Goal: Information Seeking & Learning: Learn about a topic

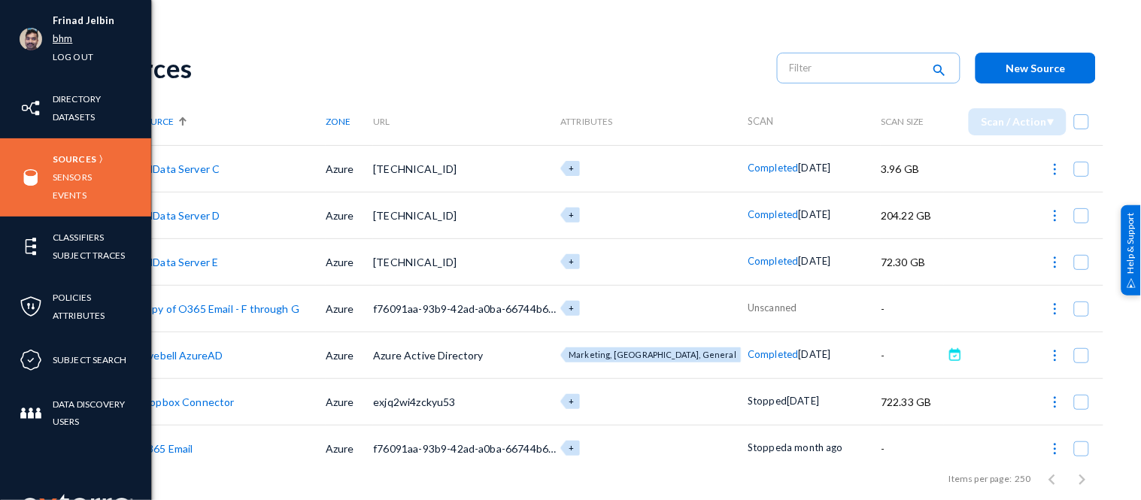
click at [63, 38] on link "bhm" at bounding box center [63, 38] width 20 height 17
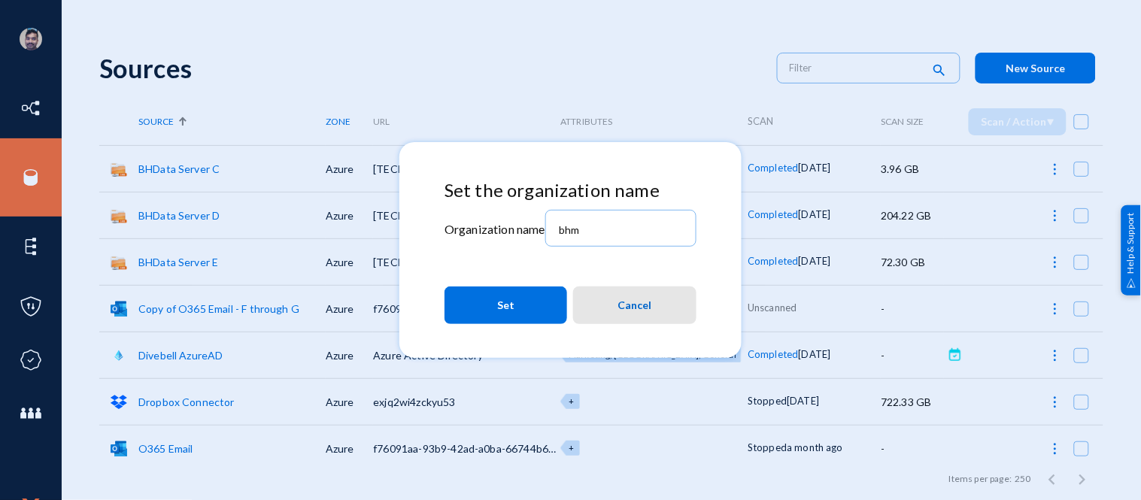
click at [615, 299] on button "Cancel" at bounding box center [634, 306] width 123 height 38
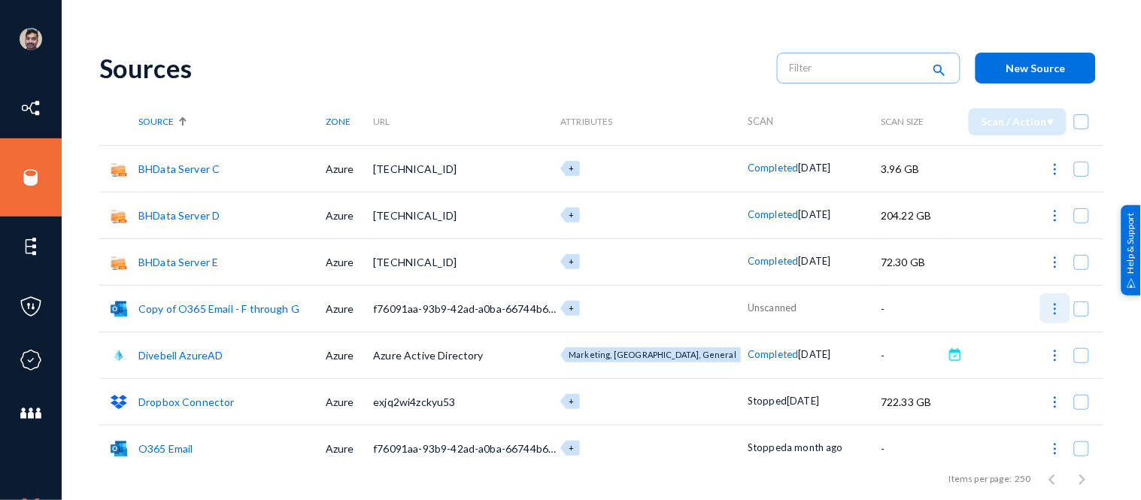
click at [1049, 308] on img at bounding box center [1055, 309] width 15 height 15
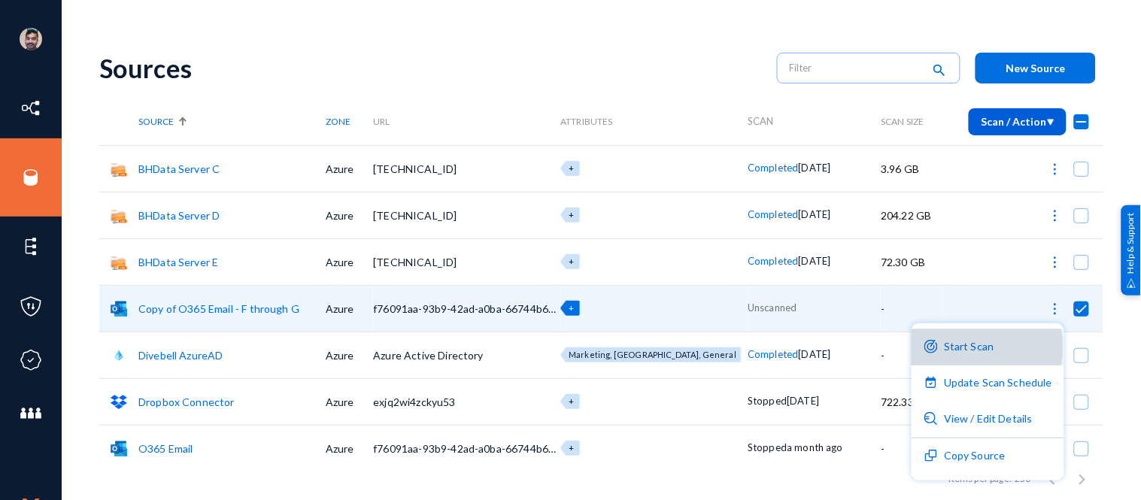
click at [968, 348] on button "Start Scan" at bounding box center [988, 348] width 153 height 36
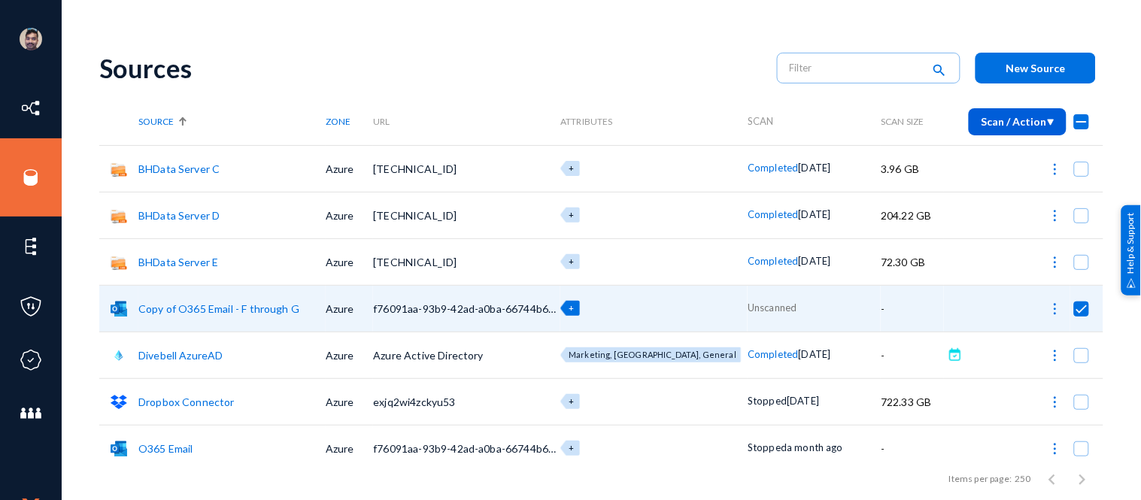
checkbox input "false"
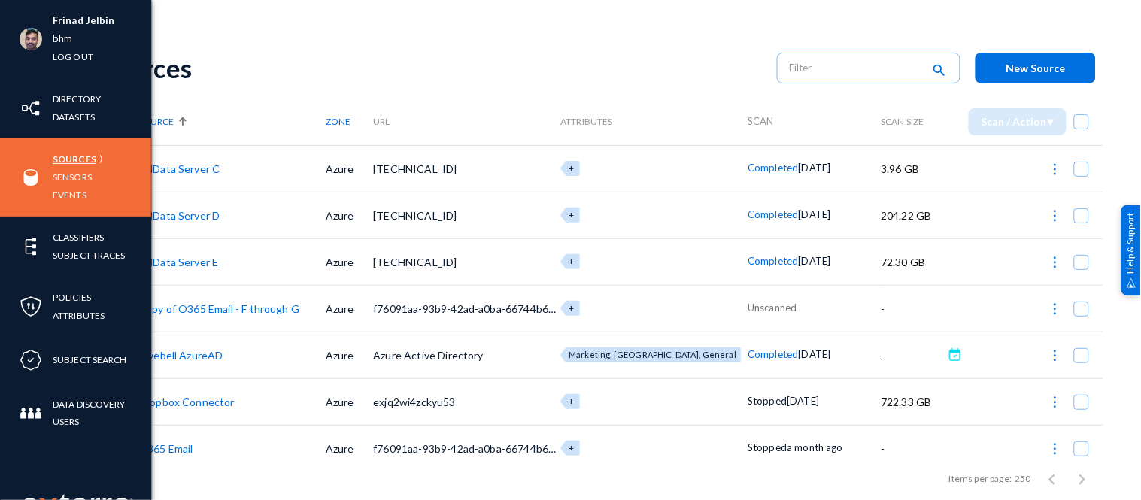
click at [63, 160] on link "Sources" at bounding box center [75, 158] width 44 height 17
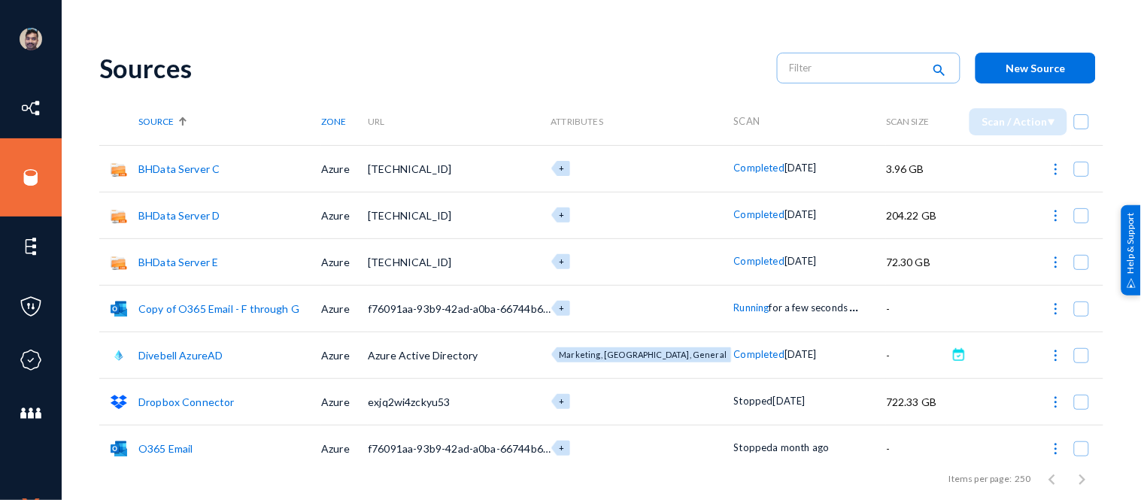
click at [738, 309] on span "Running" at bounding box center [751, 308] width 35 height 12
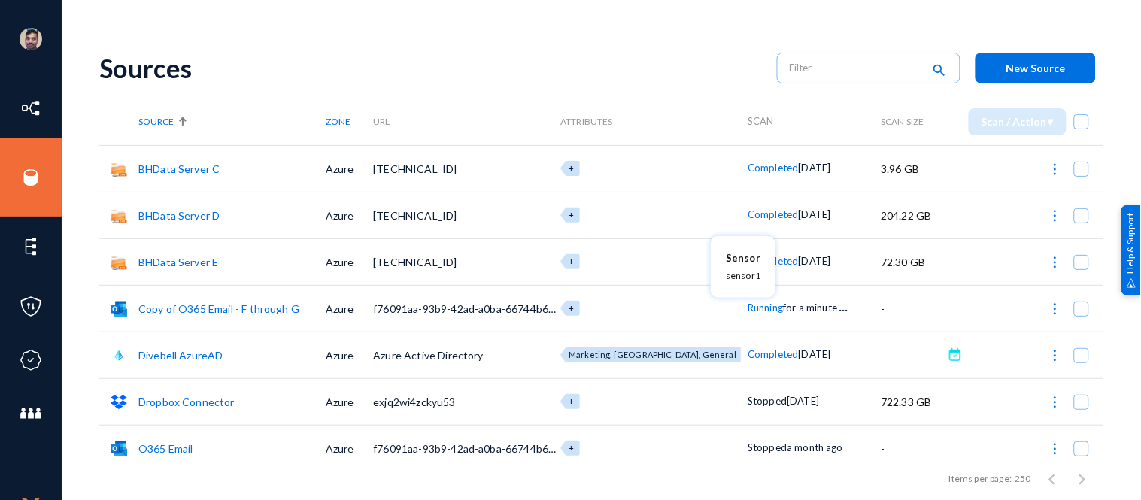
click at [381, 56] on div at bounding box center [570, 250] width 1141 height 500
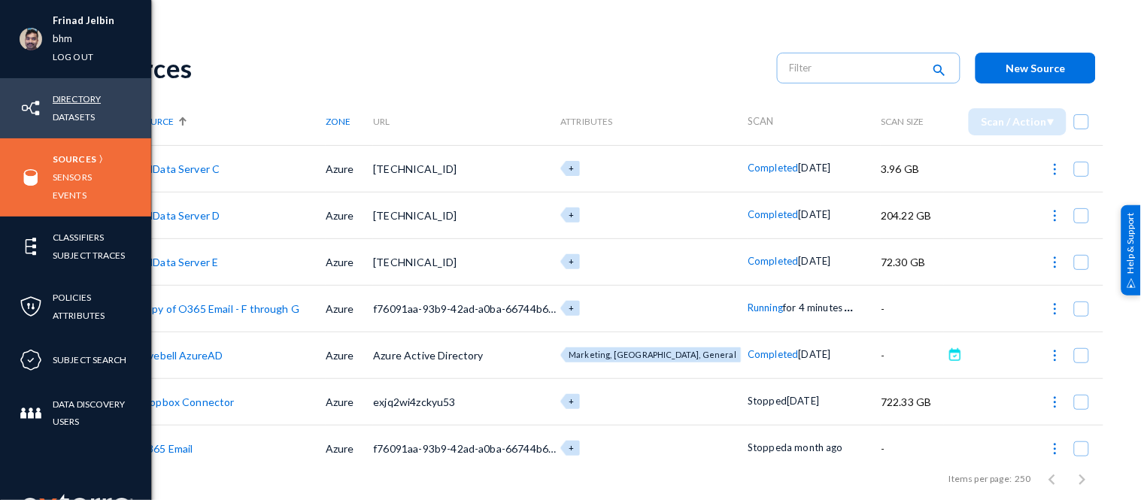
click at [54, 96] on link "Directory" at bounding box center [77, 98] width 48 height 17
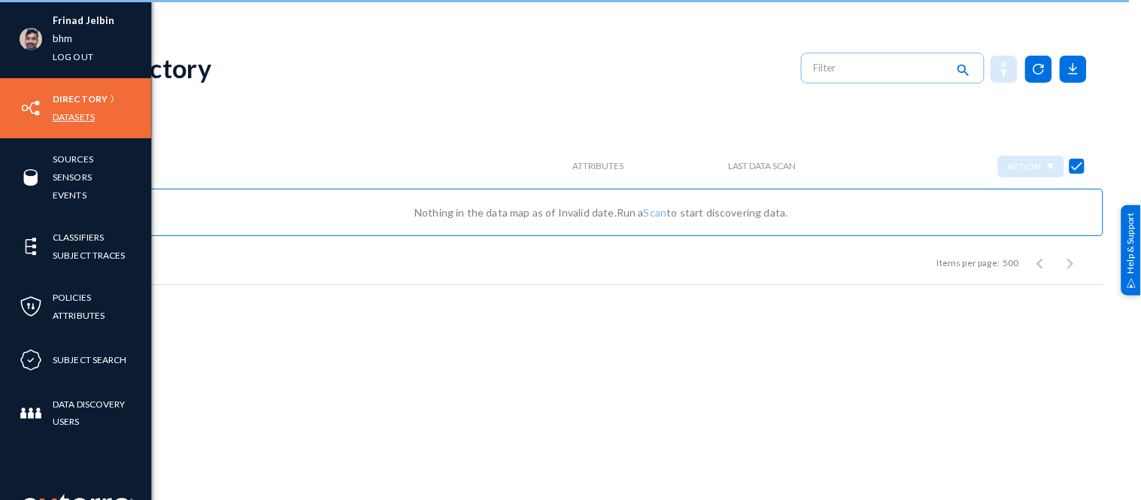
click at [90, 110] on link "Datasets" at bounding box center [74, 116] width 42 height 17
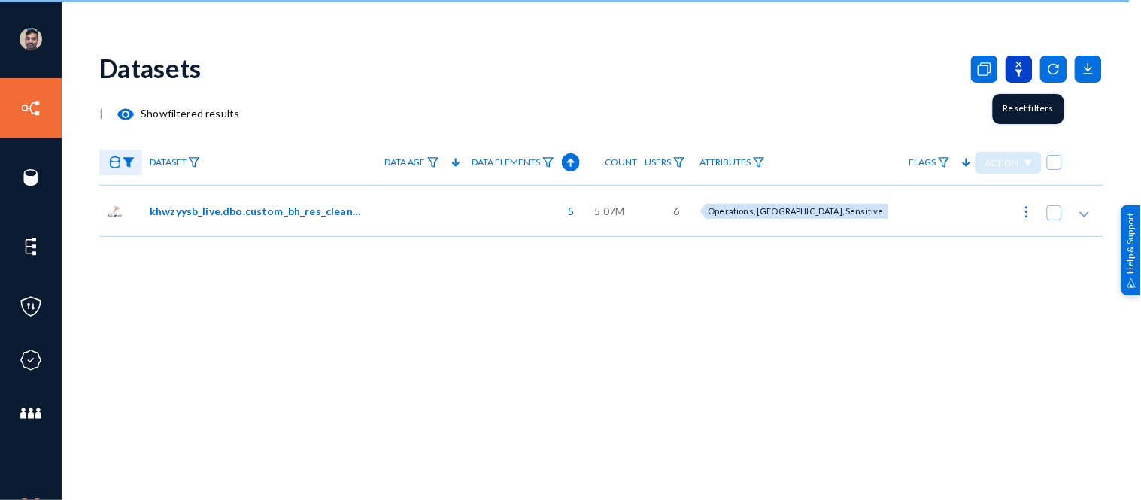
click at [1020, 76] on icon at bounding box center [1019, 69] width 27 height 27
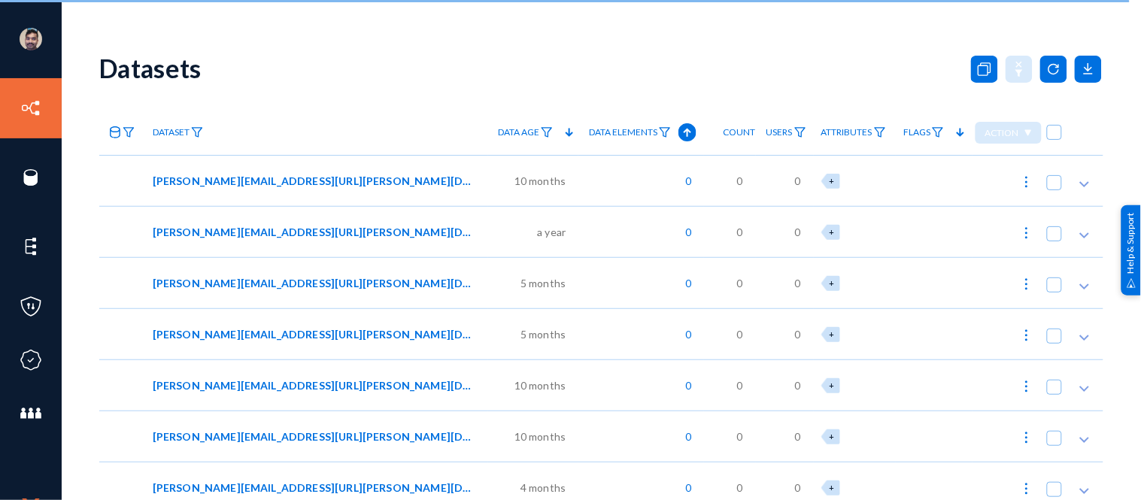
click at [100, 89] on div "Datasets" at bounding box center [601, 68] width 1004 height 61
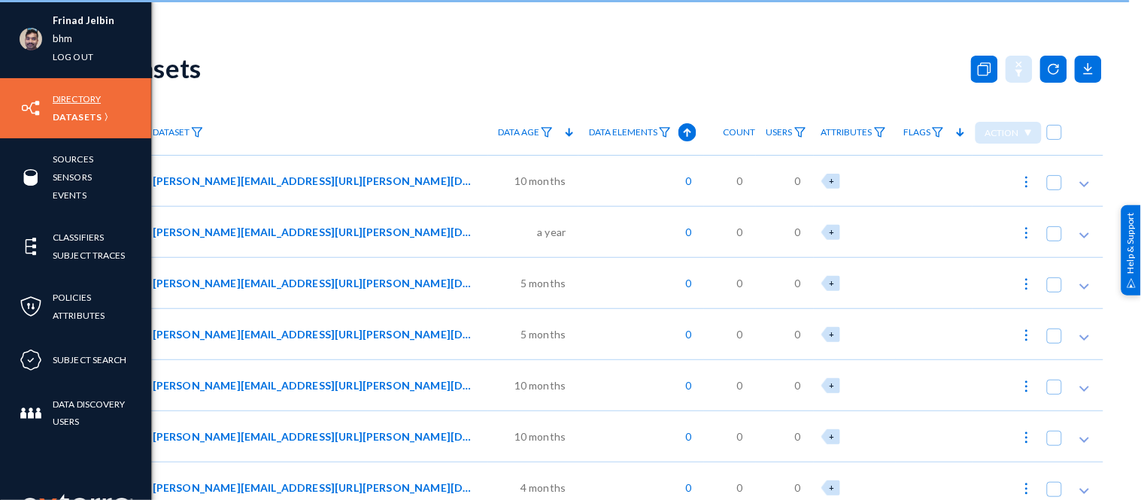
click at [92, 99] on link "Directory" at bounding box center [77, 98] width 48 height 17
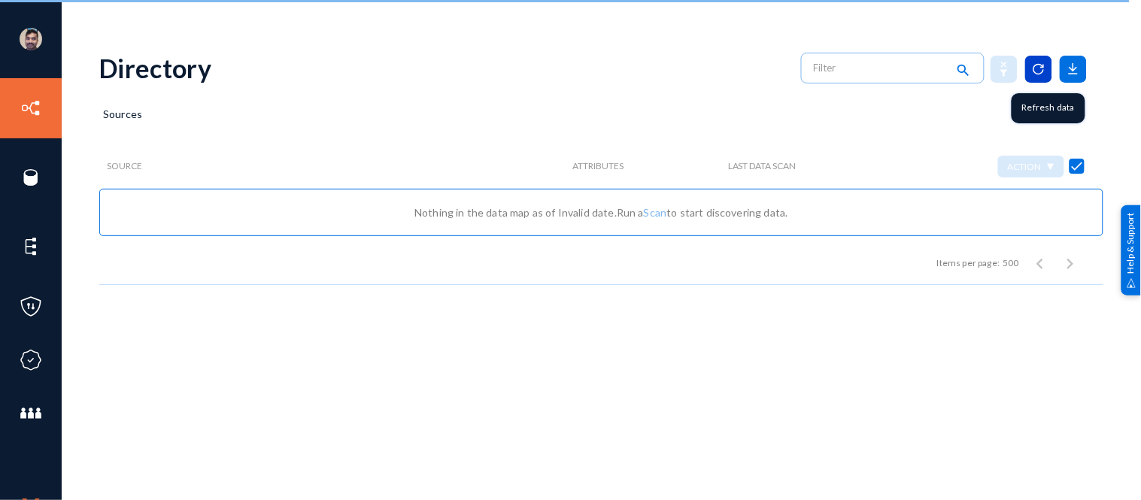
click at [1041, 63] on icon at bounding box center [1039, 69] width 27 height 27
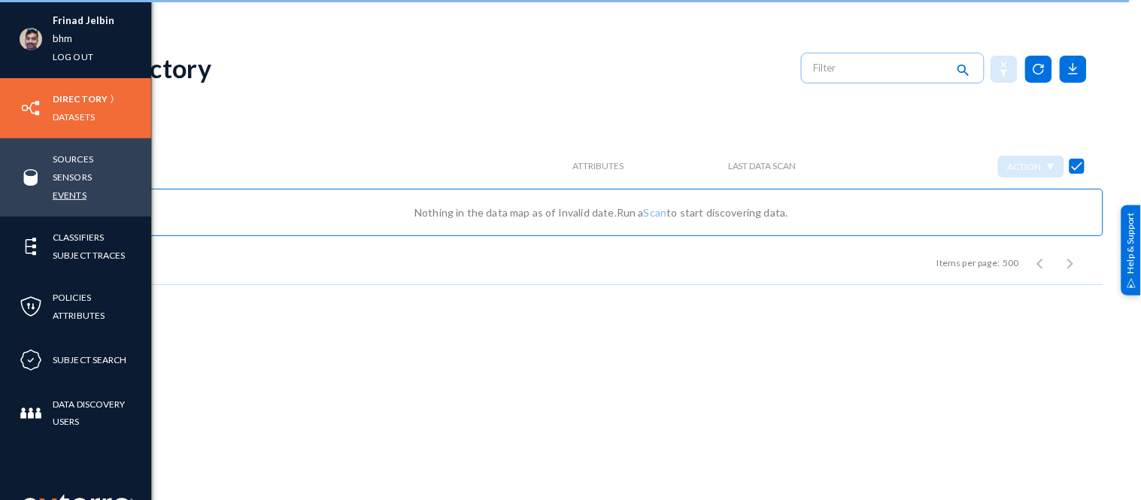
click at [75, 198] on link "Events" at bounding box center [70, 195] width 34 height 17
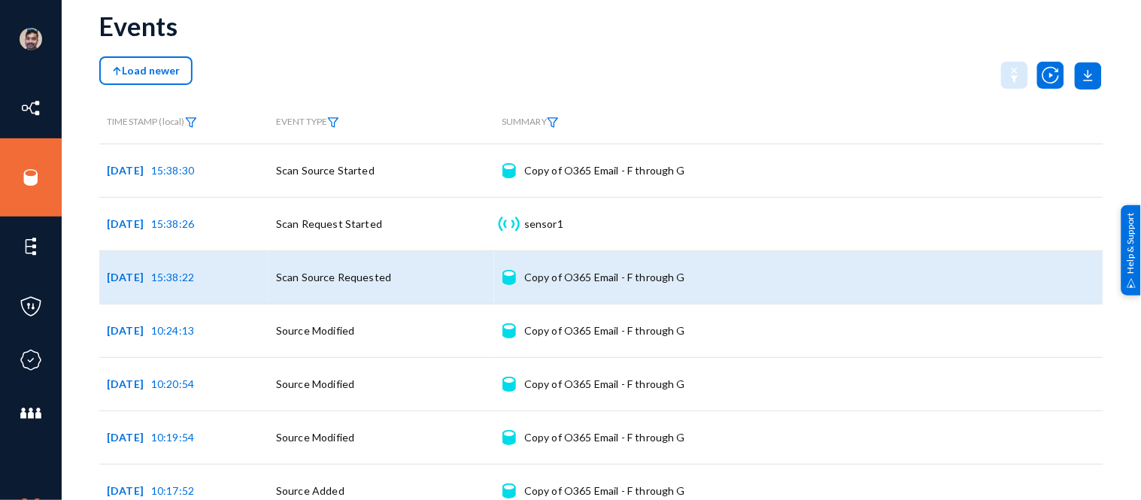
scroll to position [41, 0]
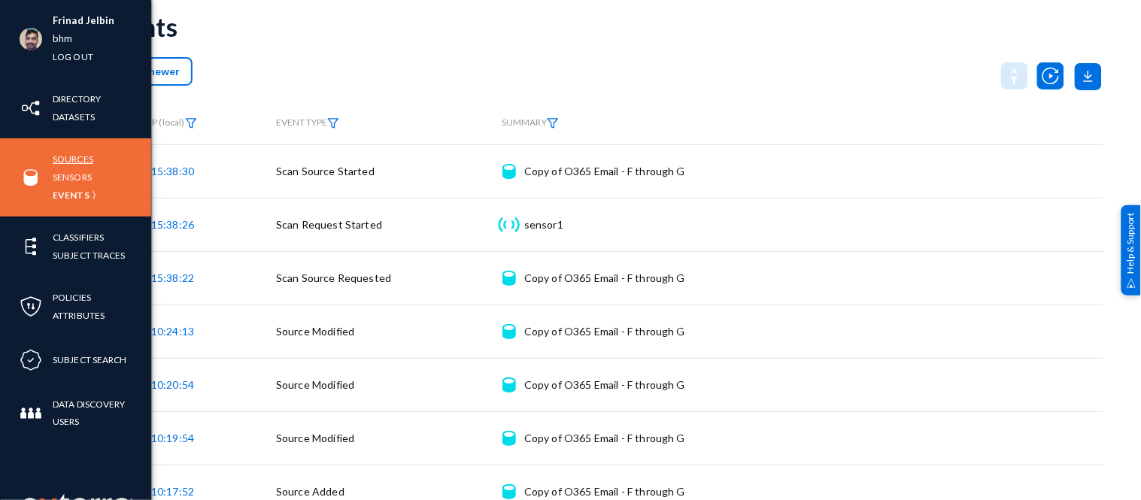
click at [69, 163] on link "Sources" at bounding box center [73, 158] width 41 height 17
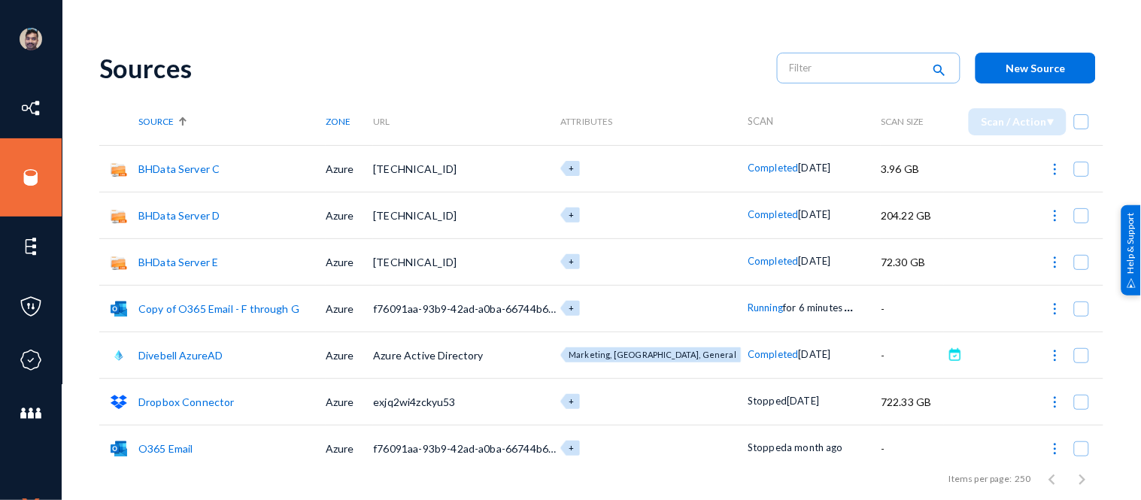
click at [748, 311] on span "Running" at bounding box center [765, 308] width 35 height 12
click at [542, 58] on div at bounding box center [570, 250] width 1141 height 500
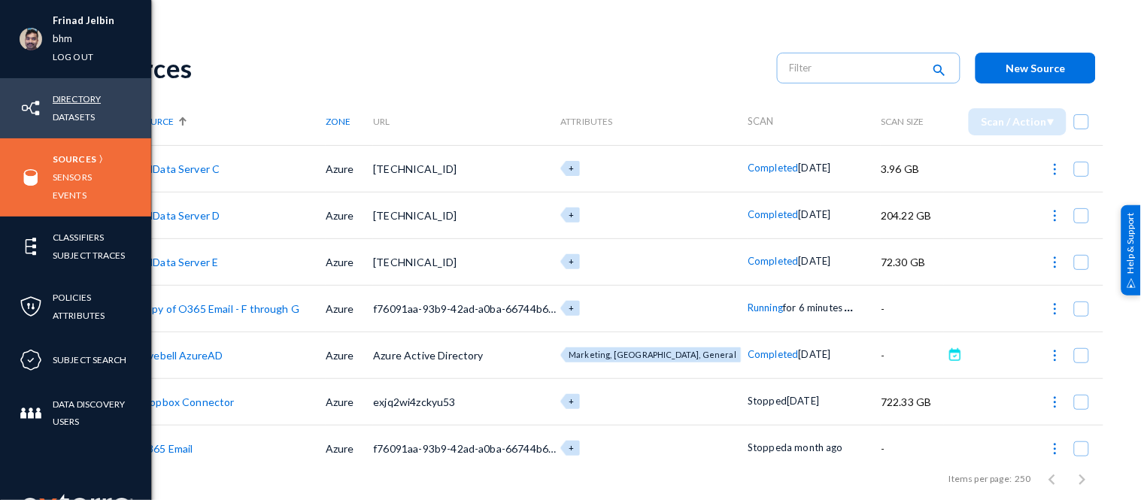
click at [69, 96] on link "Directory" at bounding box center [77, 98] width 48 height 17
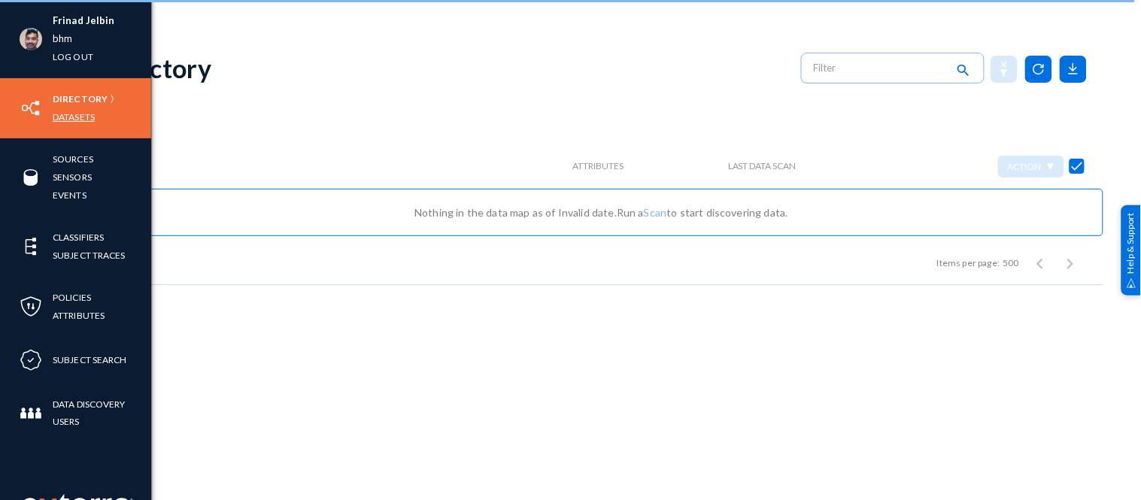
click at [74, 115] on link "Datasets" at bounding box center [74, 116] width 42 height 17
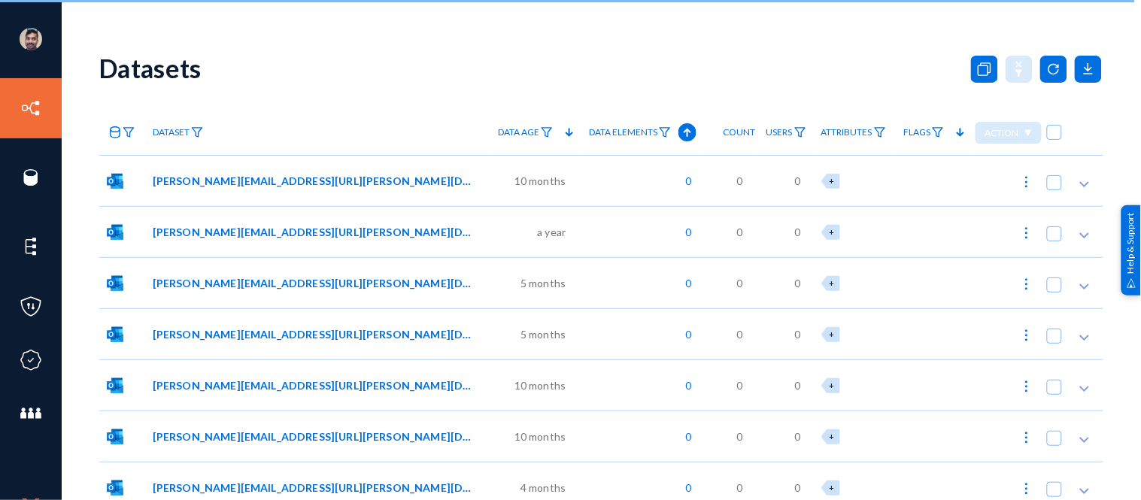
click at [123, 127] on anms-filter-icon at bounding box center [129, 132] width 12 height 11
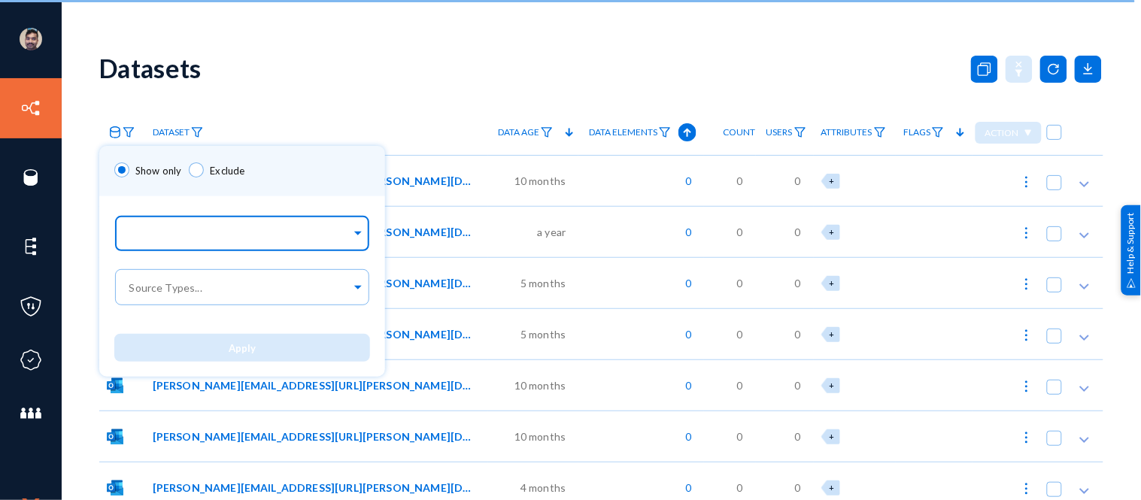
click at [185, 233] on input "text" at bounding box center [238, 236] width 225 height 14
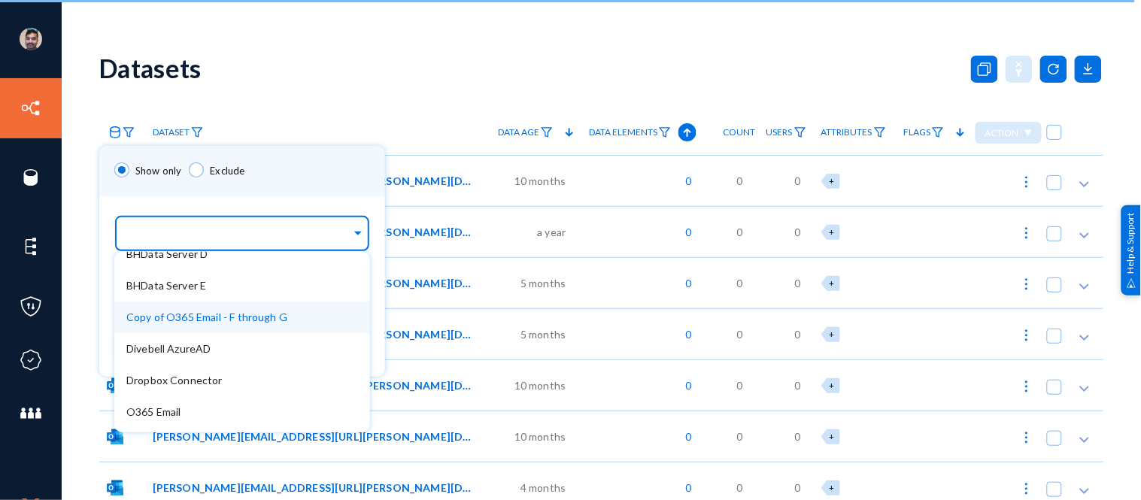
scroll to position [47, 0]
click at [214, 319] on span "Copy of O365 Email - F through G" at bounding box center [206, 314] width 161 height 13
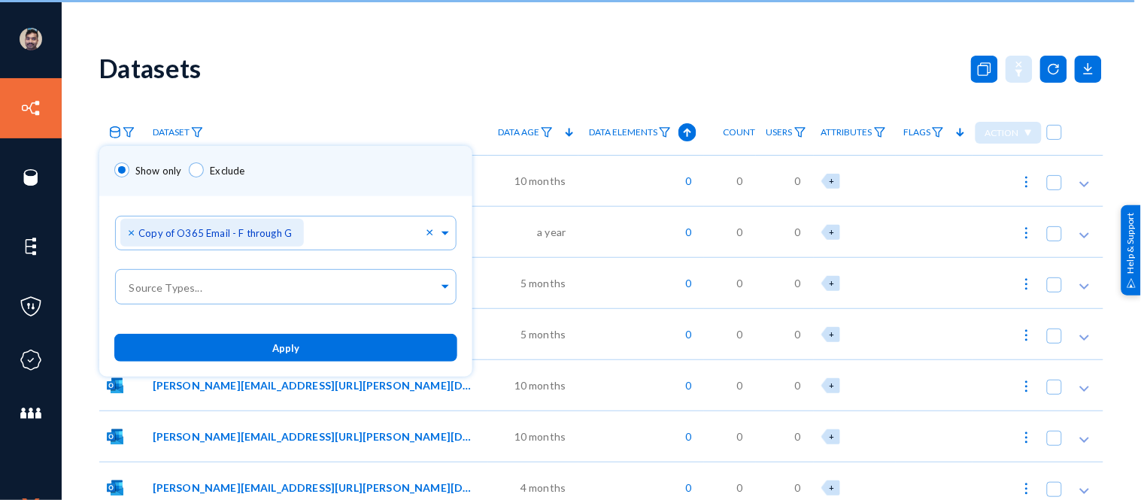
click at [312, 175] on div "Show only Exclude" at bounding box center [285, 171] width 373 height 50
click at [299, 339] on button "Apply" at bounding box center [285, 348] width 343 height 28
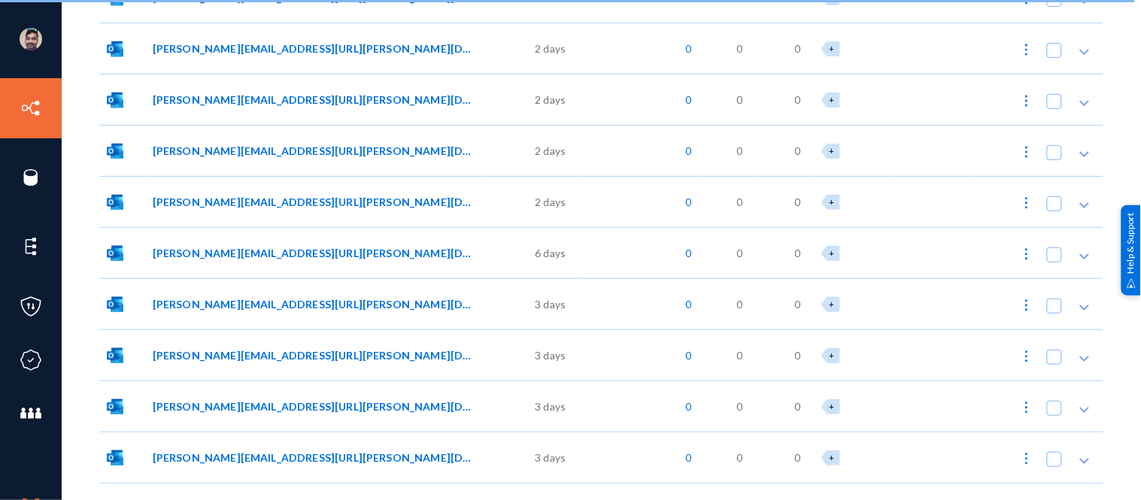
scroll to position [8809, 0]
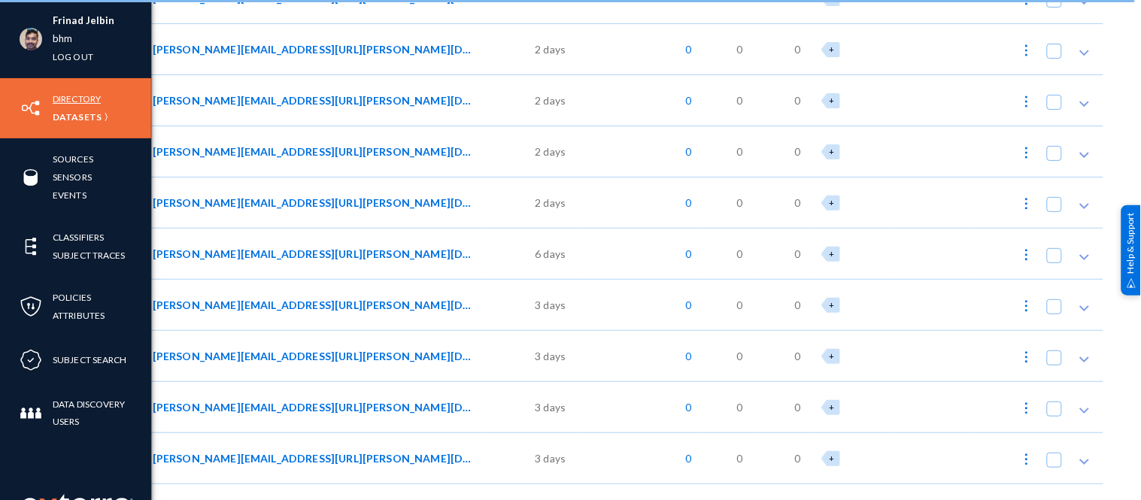
click at [68, 98] on link "Directory" at bounding box center [77, 98] width 48 height 17
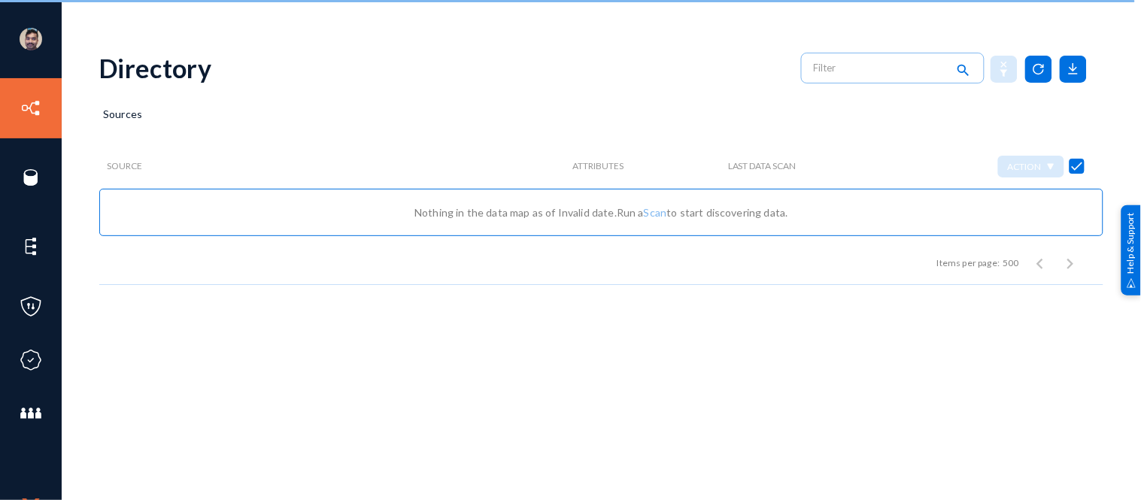
click at [500, 86] on div "Directory search" at bounding box center [601, 68] width 1004 height 61
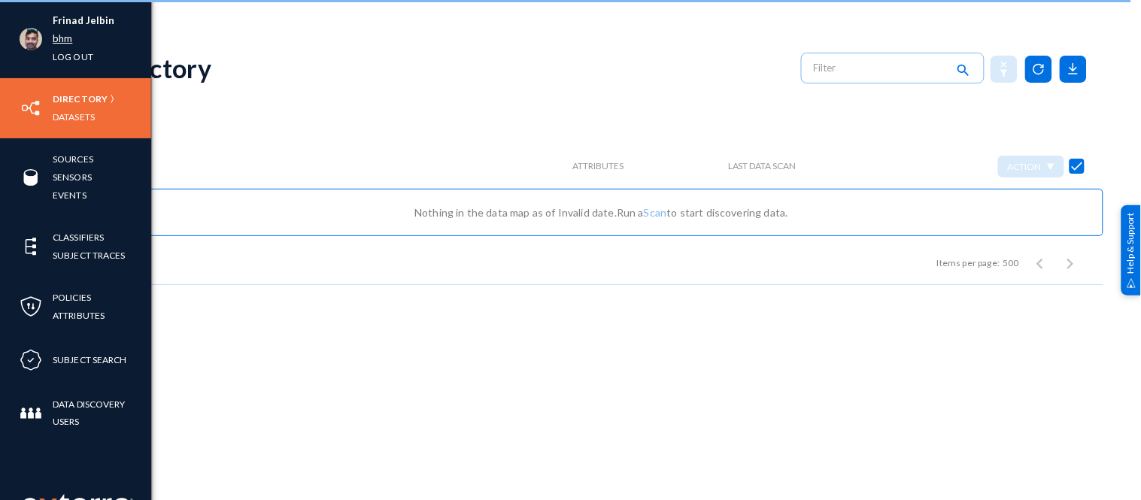
click at [68, 34] on link "bhm" at bounding box center [63, 38] width 20 height 17
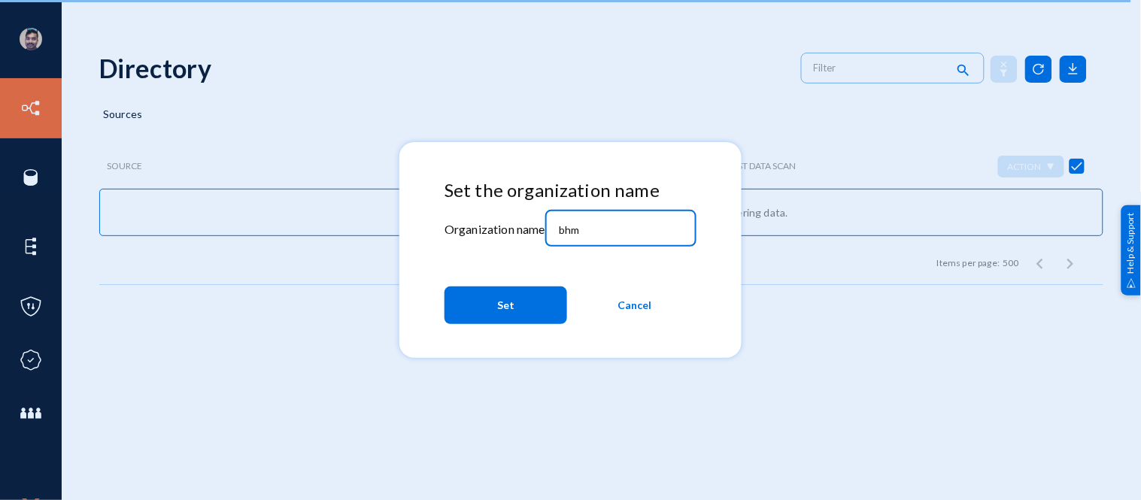
click at [610, 226] on input "bhm" at bounding box center [623, 230] width 129 height 14
type input "b"
type input "russel"
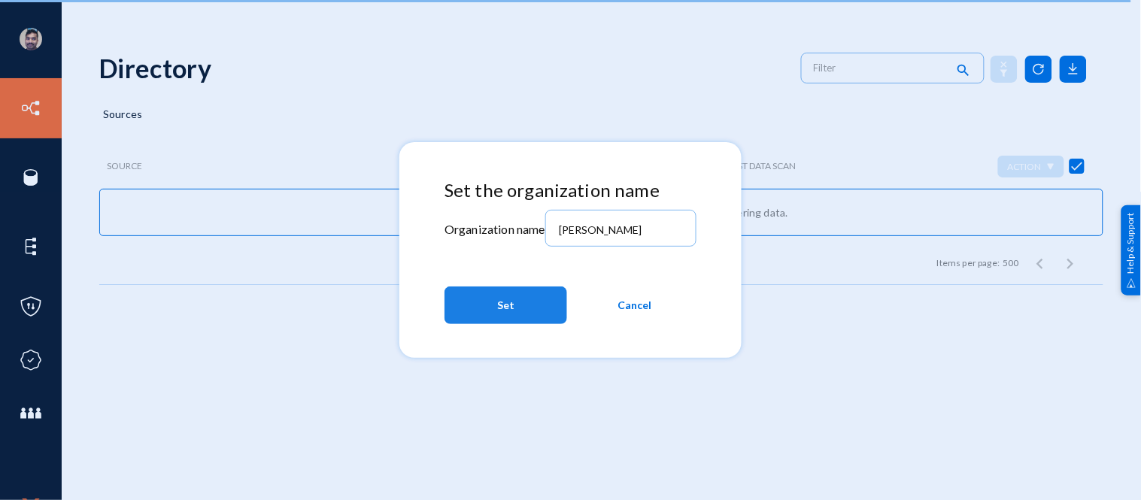
click at [497, 298] on button "Set" at bounding box center [506, 306] width 123 height 38
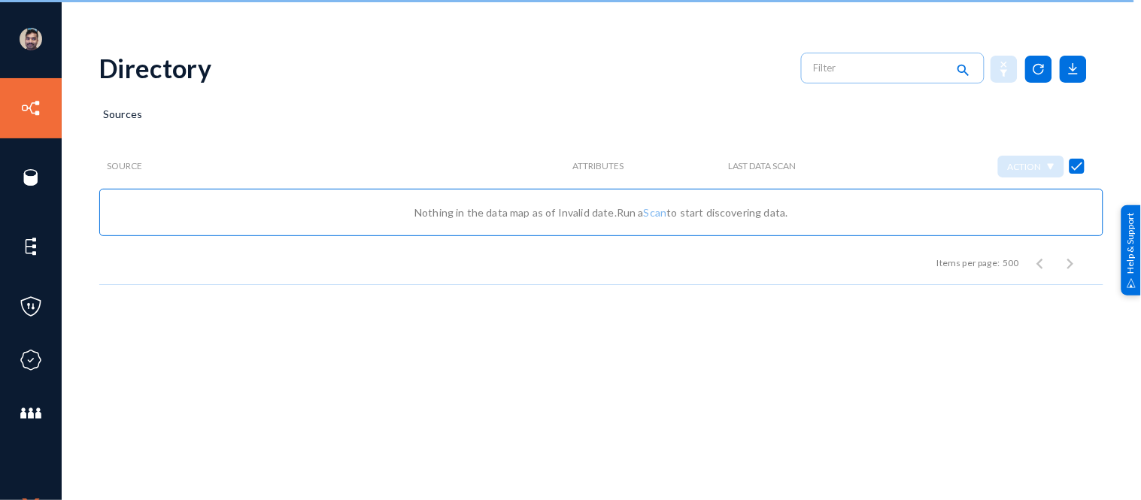
click at [400, 110] on div "Sources" at bounding box center [601, 125] width 1004 height 38
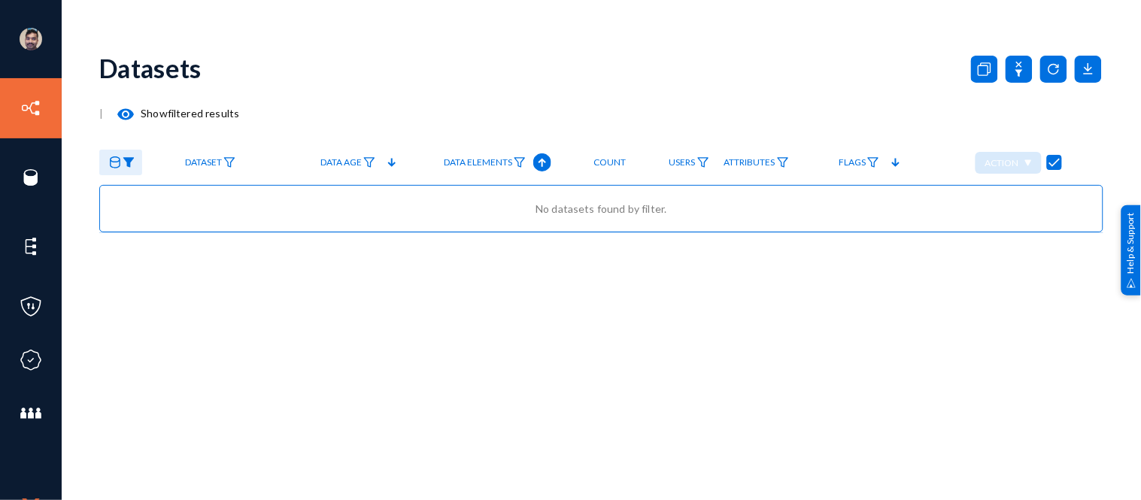
click at [281, 41] on div "Datasets" at bounding box center [601, 68] width 1004 height 61
click at [1016, 69] on icon at bounding box center [1019, 69] width 27 height 27
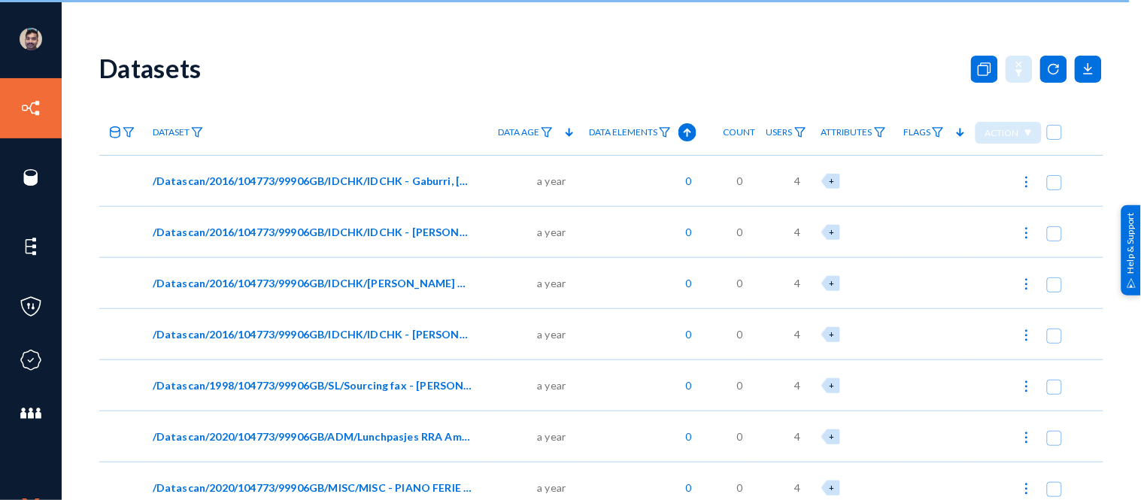
checkbox input "false"
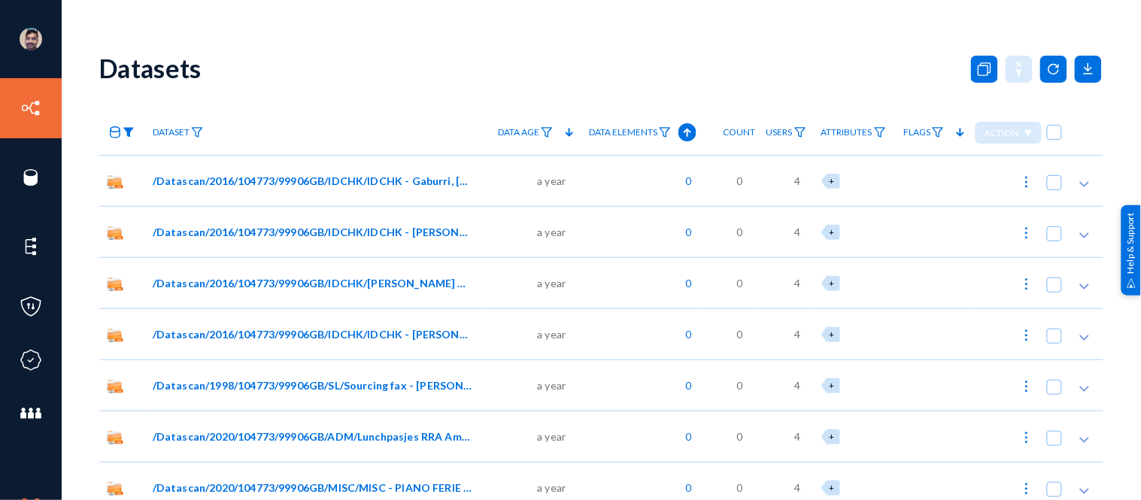
click at [128, 130] on img at bounding box center [129, 132] width 12 height 11
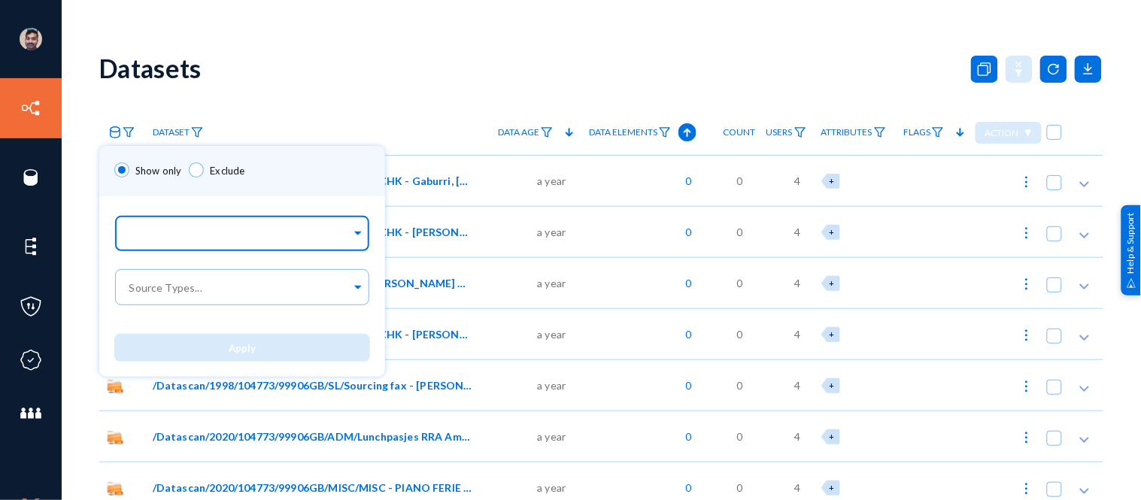
click at [231, 242] on input "text" at bounding box center [238, 236] width 225 height 14
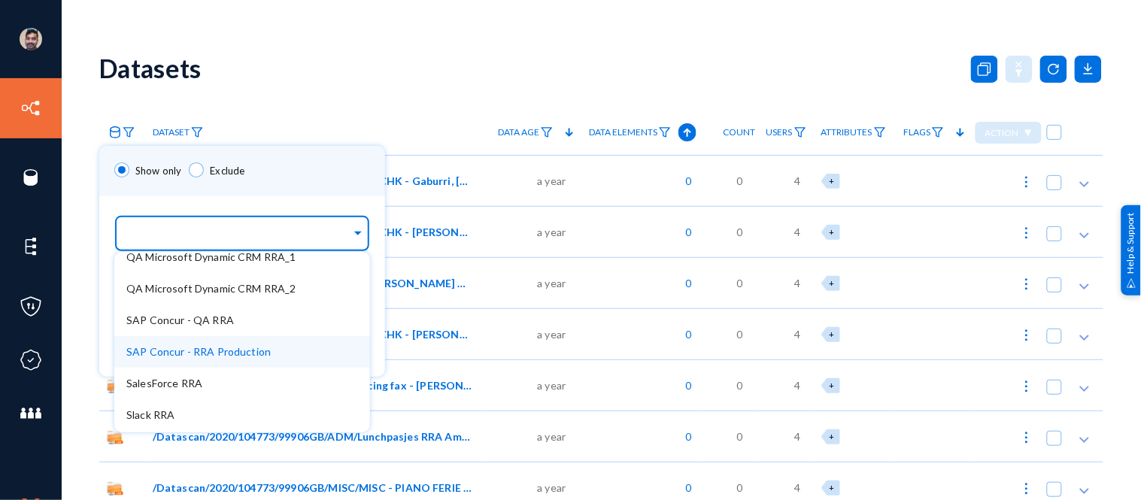
scroll to position [325, 0]
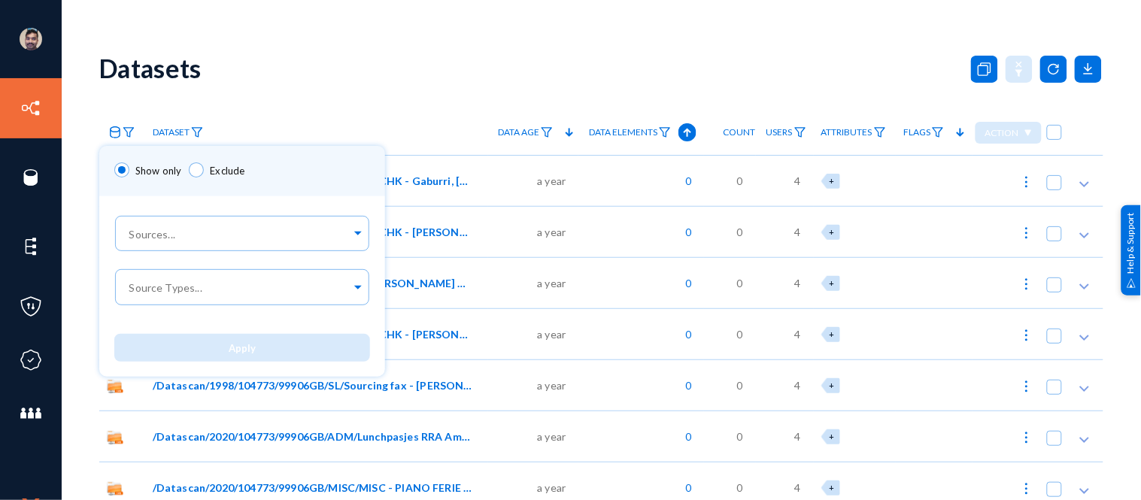
click at [334, 126] on div at bounding box center [570, 250] width 1141 height 500
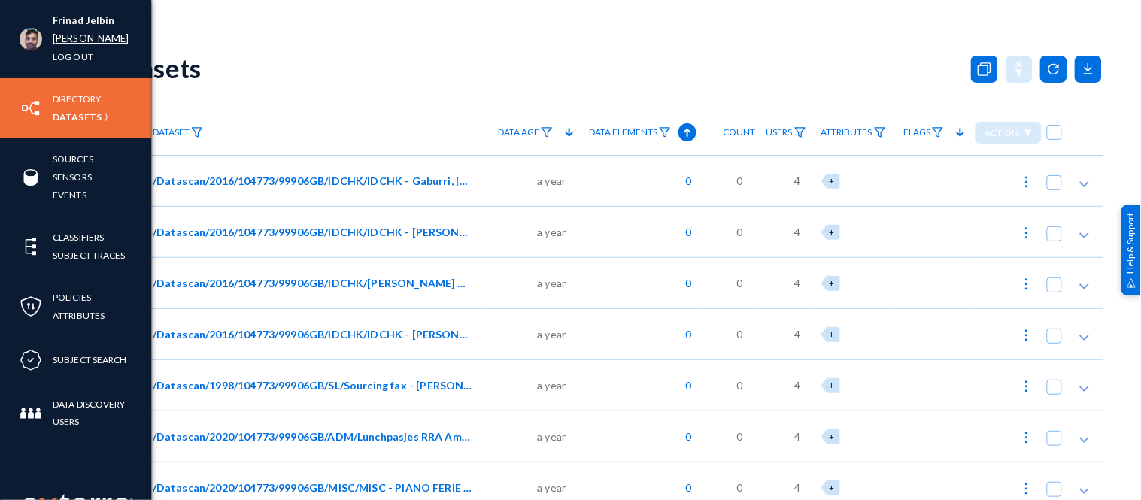
click at [74, 36] on link "russel" at bounding box center [91, 38] width 77 height 17
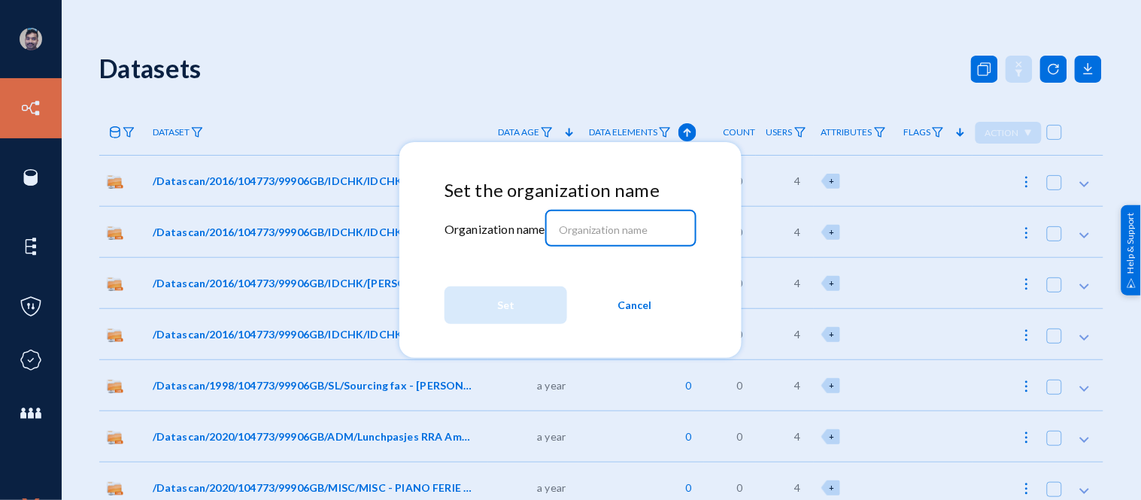
click at [637, 232] on input at bounding box center [623, 230] width 129 height 14
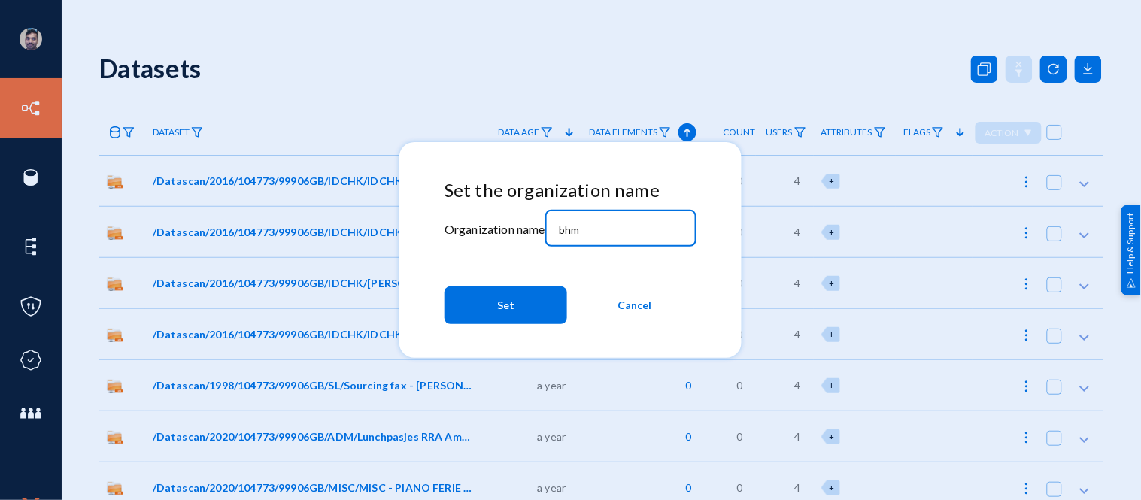
type input "bhm"
click at [529, 299] on button "Set" at bounding box center [506, 306] width 123 height 38
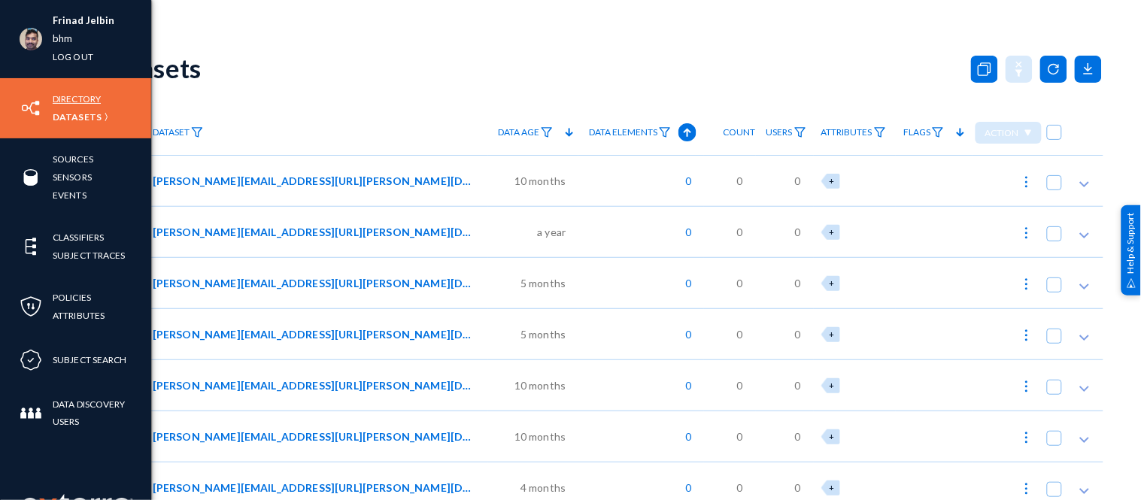
click at [71, 102] on link "Directory" at bounding box center [77, 98] width 48 height 17
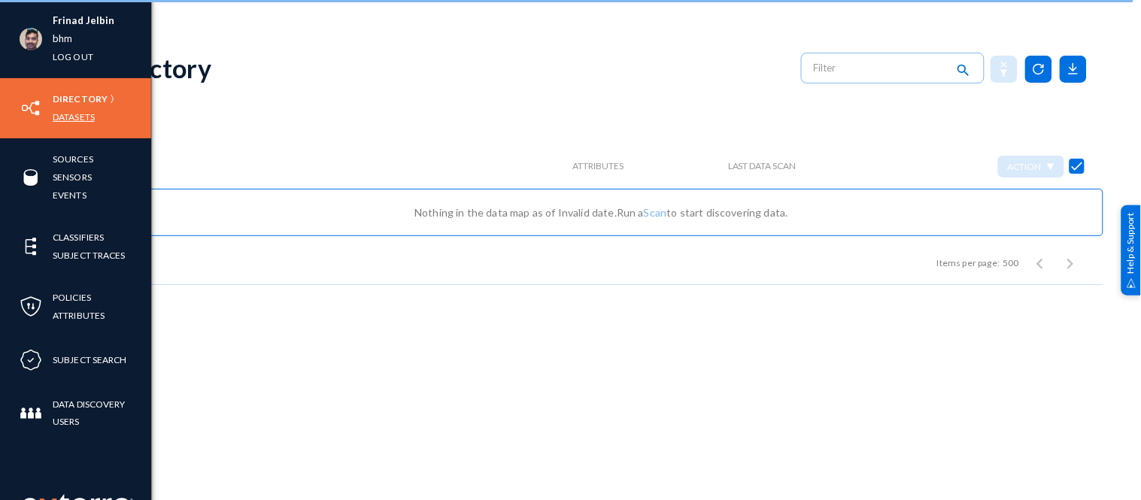
click at [68, 111] on link "Datasets" at bounding box center [74, 116] width 42 height 17
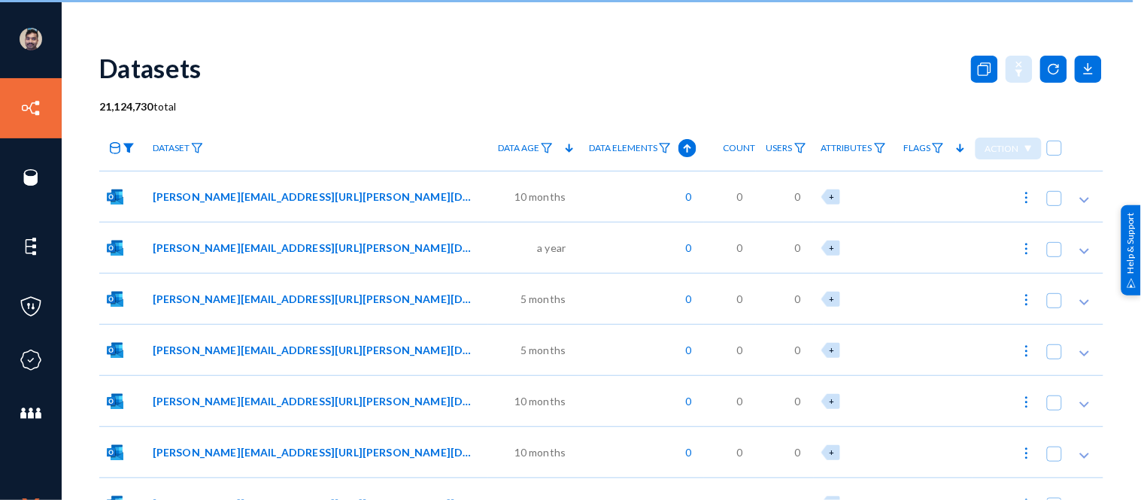
click at [129, 147] on img at bounding box center [129, 148] width 12 height 11
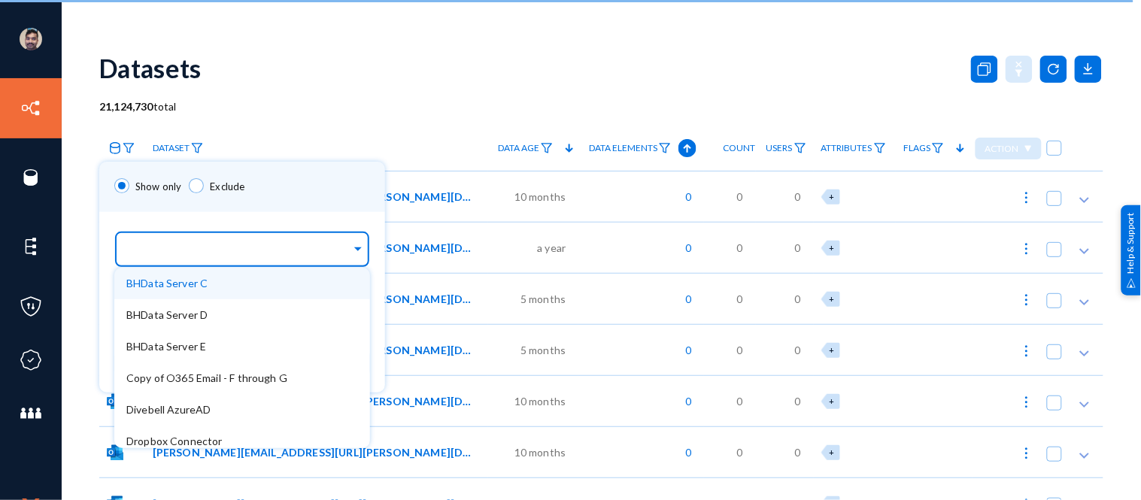
click at [176, 248] on input "text" at bounding box center [238, 252] width 225 height 14
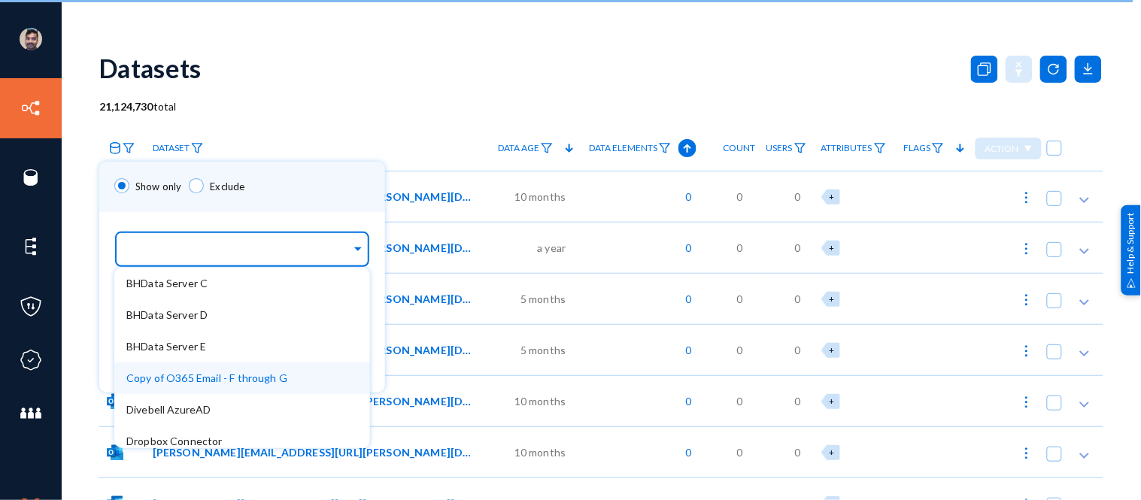
click at [245, 367] on div "Copy of O365 Email - F through G" at bounding box center [242, 379] width 256 height 32
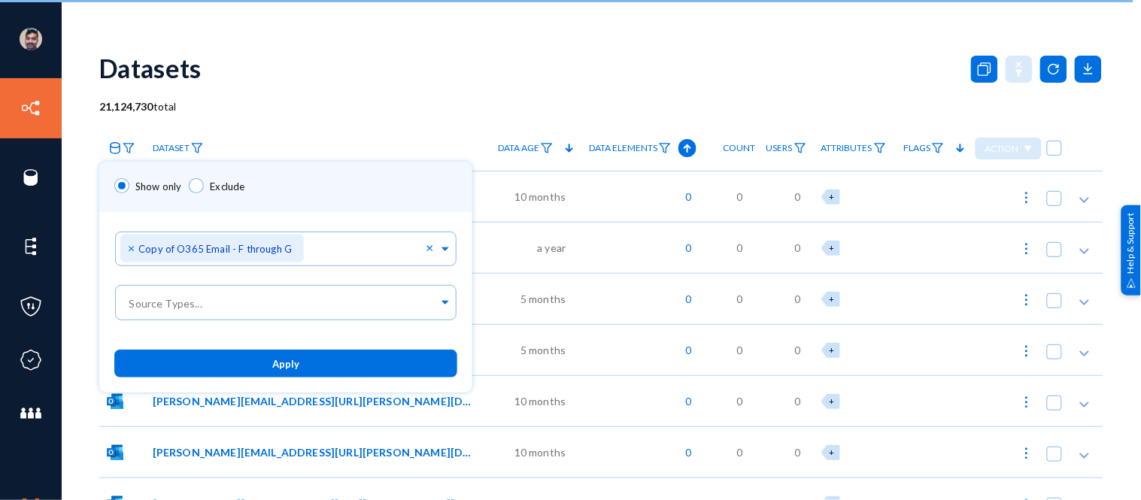
click at [341, 190] on div "Show only Exclude" at bounding box center [285, 187] width 373 height 50
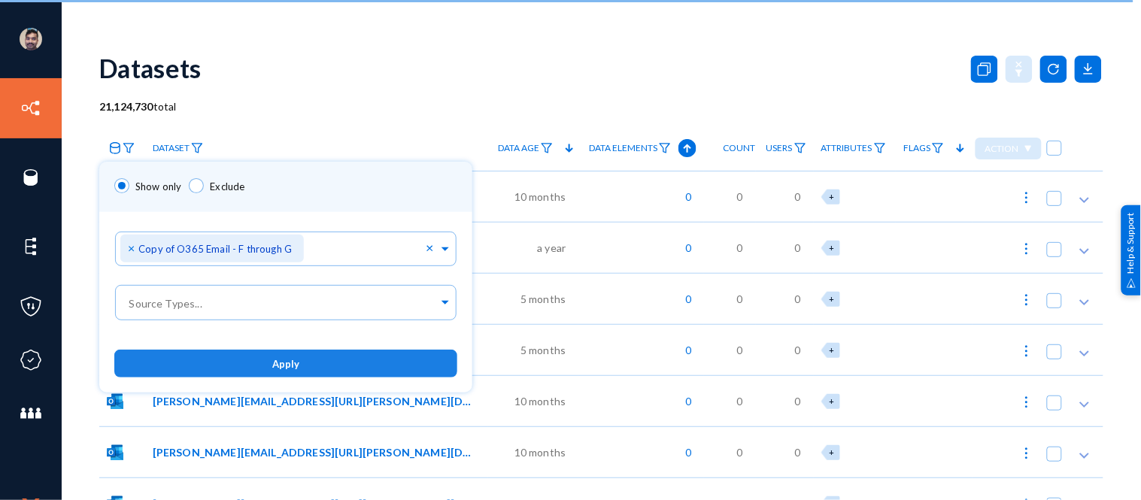
click at [307, 352] on button "Apply" at bounding box center [285, 364] width 343 height 28
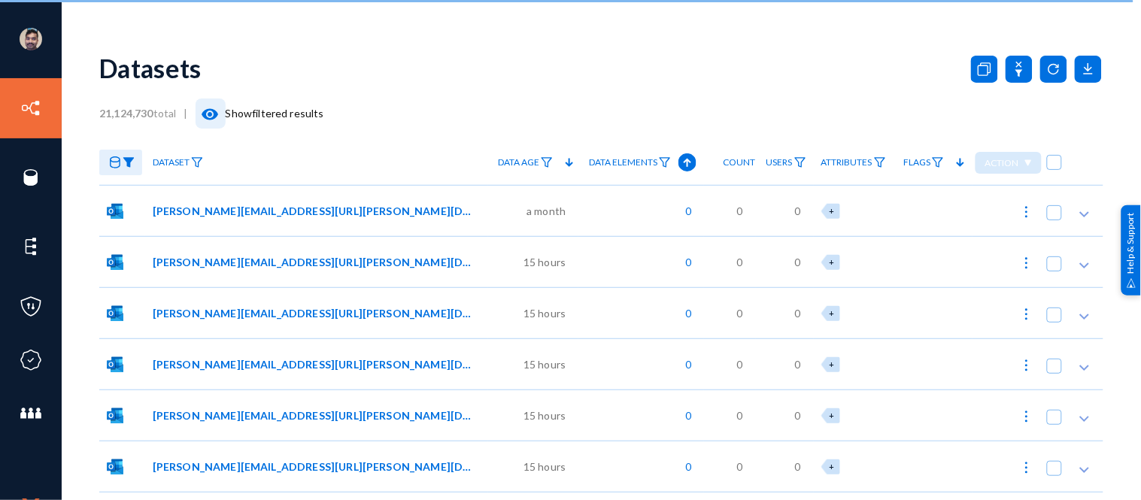
click at [208, 114] on mat-icon "visibility" at bounding box center [211, 114] width 18 height 18
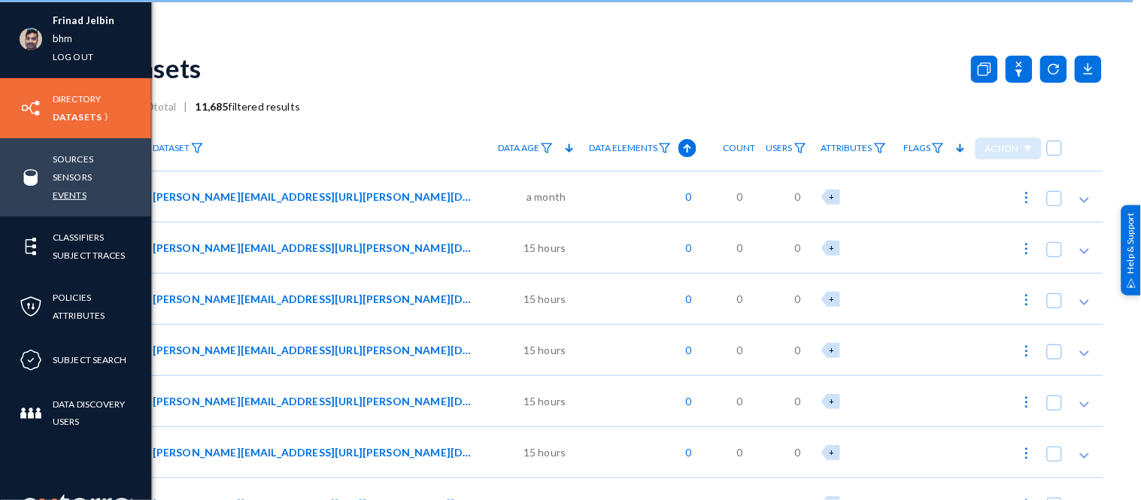
click at [71, 193] on link "Events" at bounding box center [70, 195] width 34 height 17
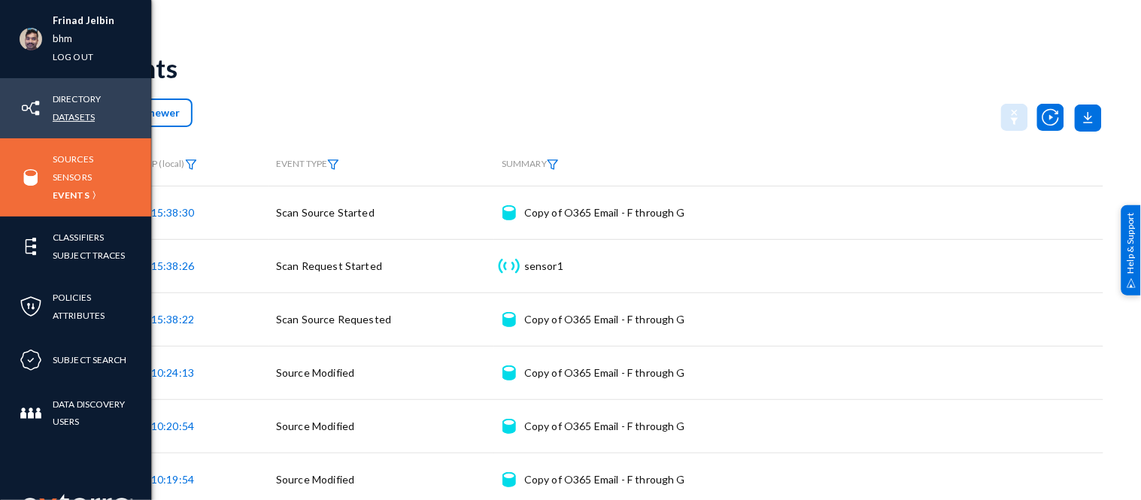
click at [70, 114] on link "Datasets" at bounding box center [74, 116] width 42 height 17
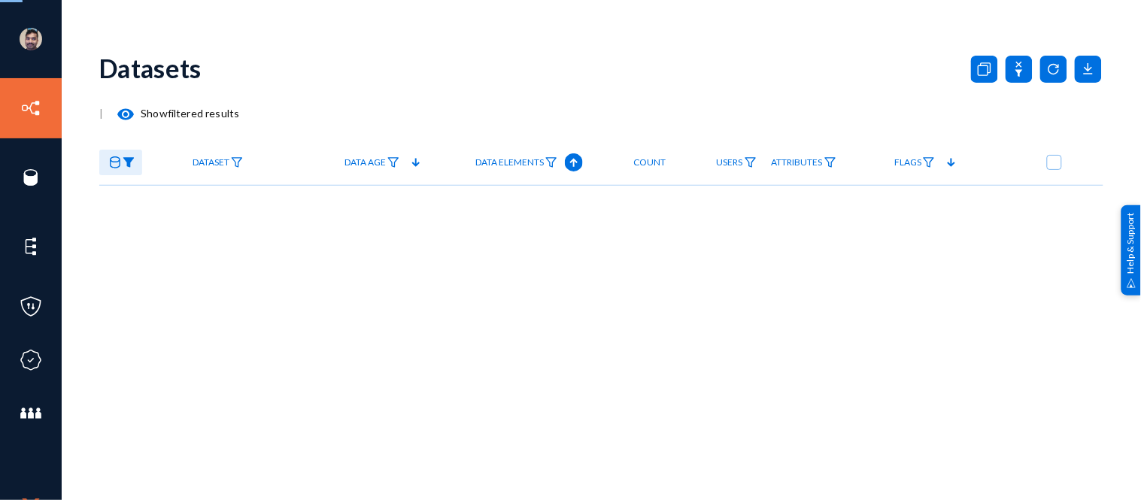
click at [135, 111] on mat-icon "visibility" at bounding box center [126, 114] width 18 height 18
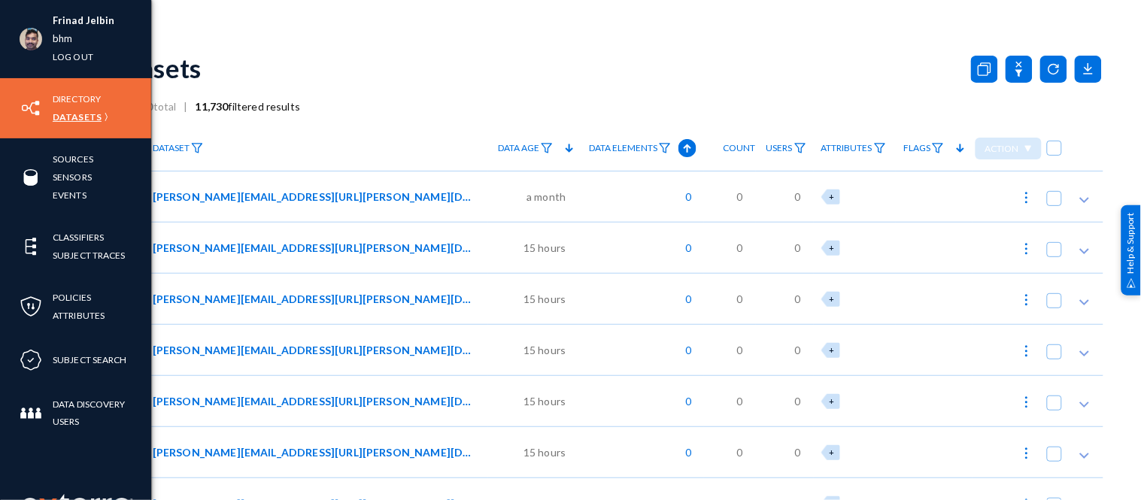
click at [81, 116] on link "Datasets" at bounding box center [77, 116] width 49 height 17
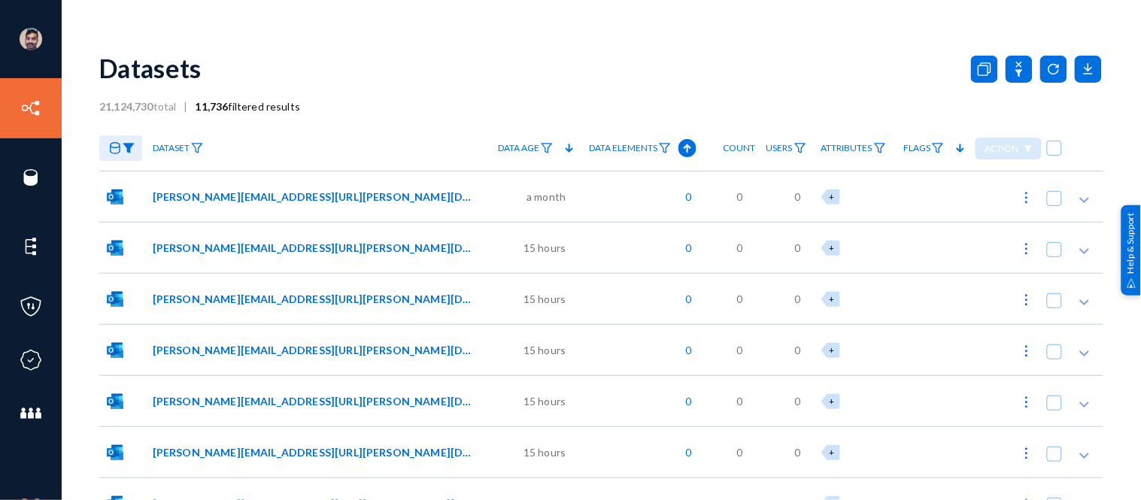
click at [385, 74] on div "Datasets" at bounding box center [601, 68] width 1004 height 61
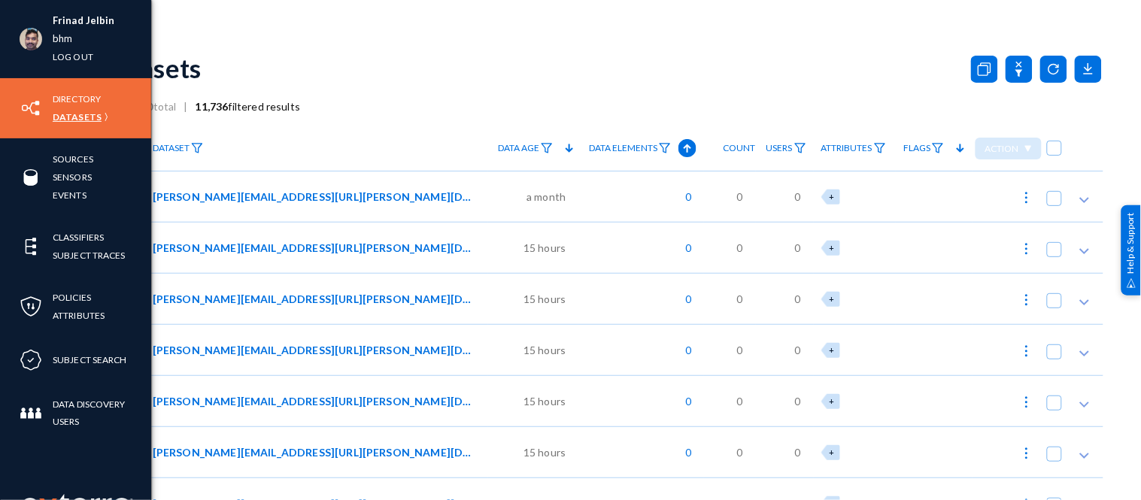
click at [75, 111] on link "Datasets" at bounding box center [77, 116] width 49 height 17
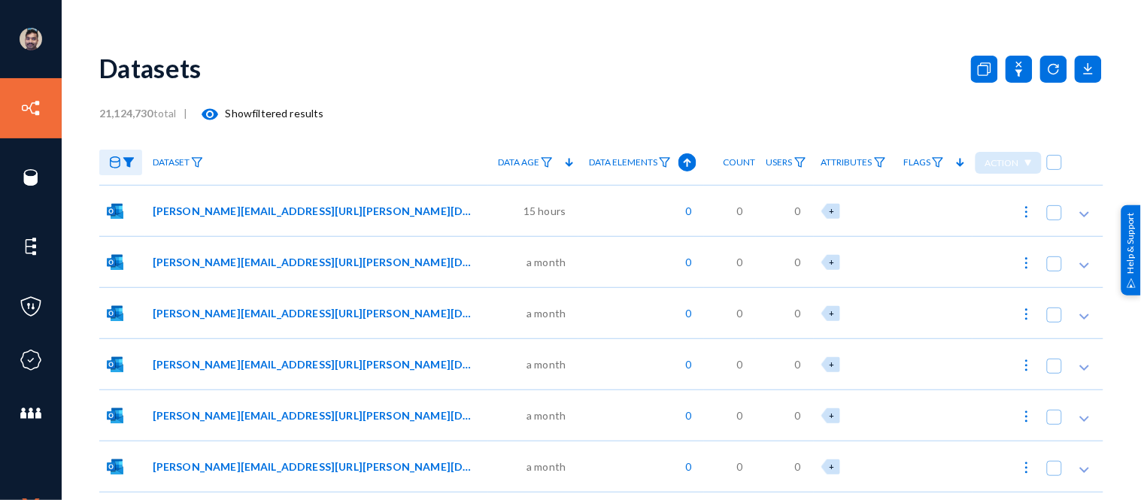
click at [214, 113] on mat-icon "visibility" at bounding box center [211, 114] width 18 height 18
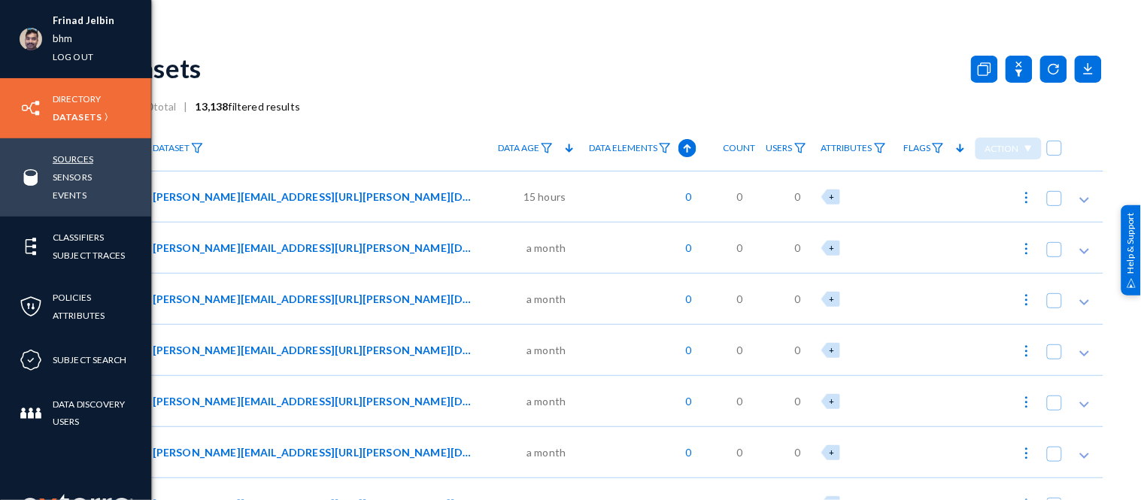
click at [80, 160] on link "Sources" at bounding box center [73, 158] width 41 height 17
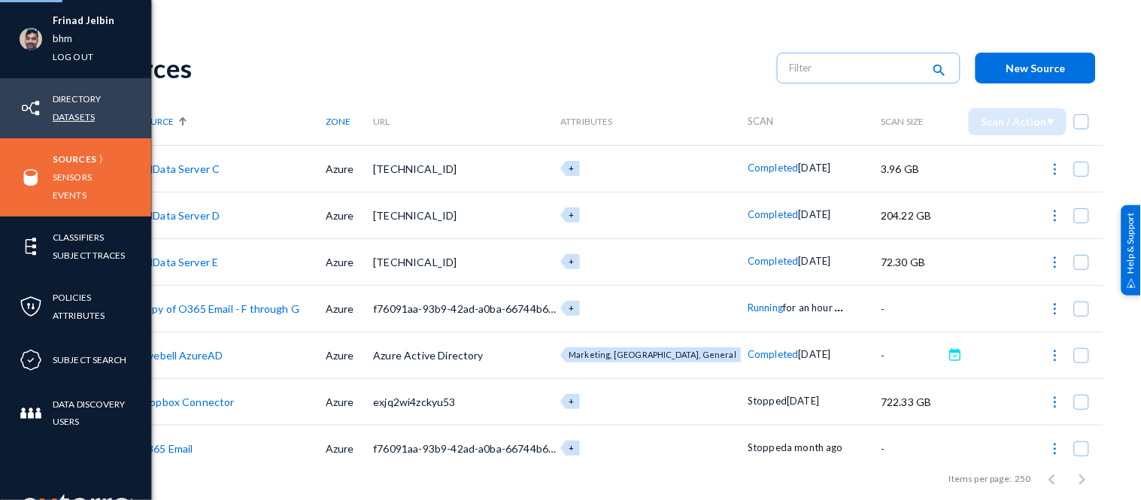
click at [84, 113] on link "Datasets" at bounding box center [74, 116] width 42 height 17
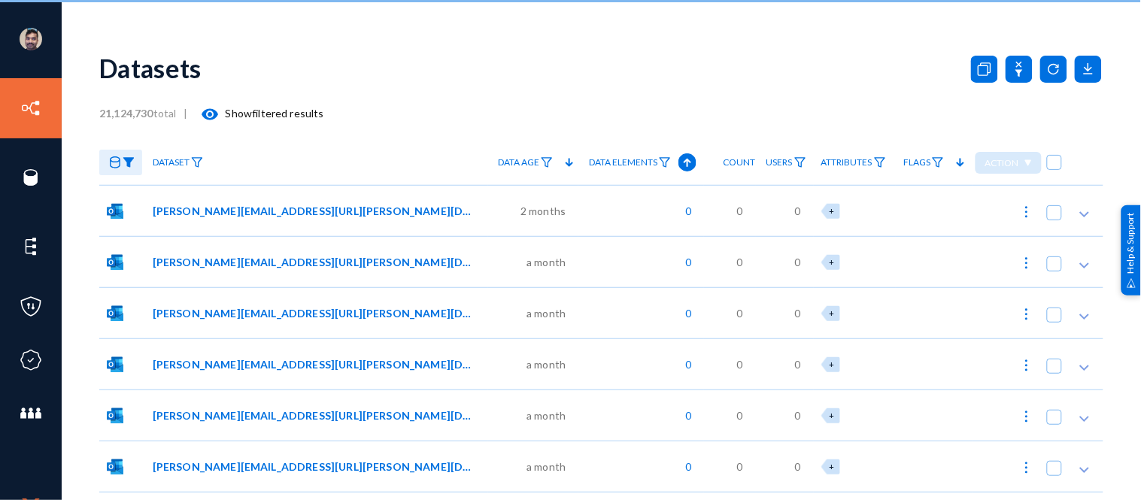
click at [208, 114] on mat-icon "visibility" at bounding box center [211, 114] width 18 height 18
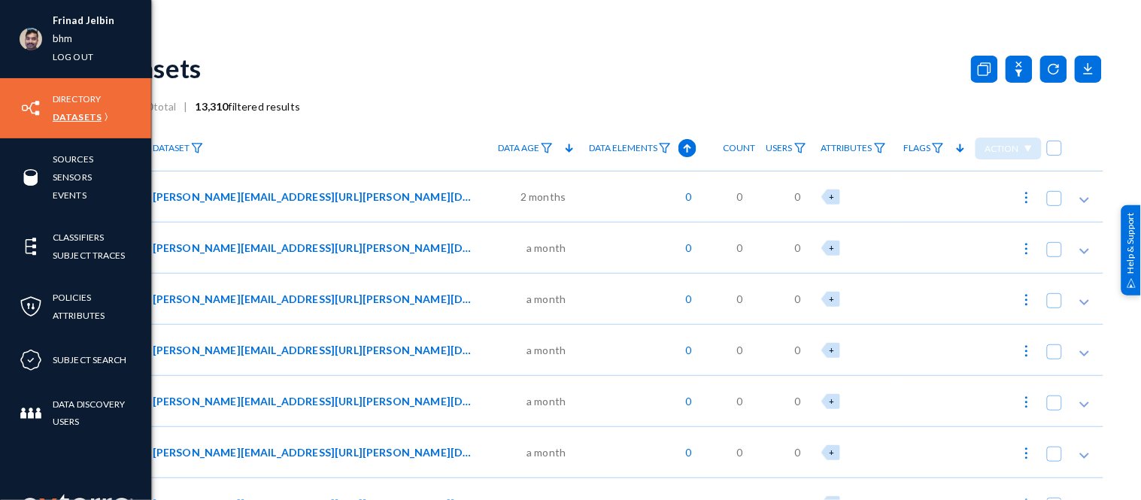
click at [84, 121] on link "Datasets" at bounding box center [77, 116] width 49 height 17
click at [59, 94] on link "Directory" at bounding box center [77, 98] width 48 height 17
